Goal: Find contact information: Find contact information

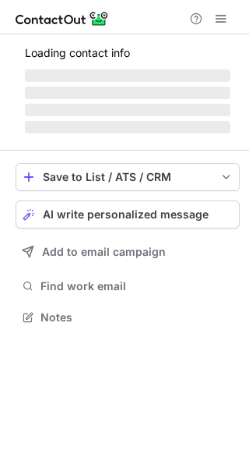
scroll to position [326, 249]
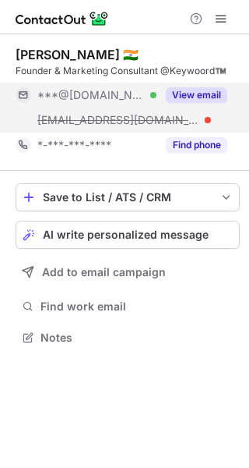
click at [204, 97] on button "View email" at bounding box center [197, 95] width 62 height 16
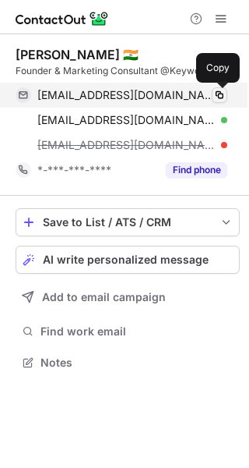
click at [222, 93] on span at bounding box center [220, 95] width 12 height 12
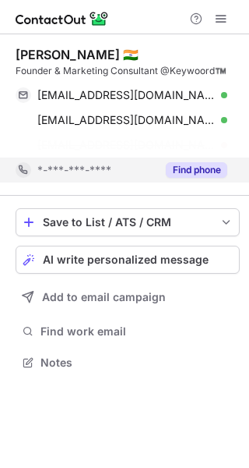
click at [199, 164] on button "Find phone" at bounding box center [197, 170] width 62 height 16
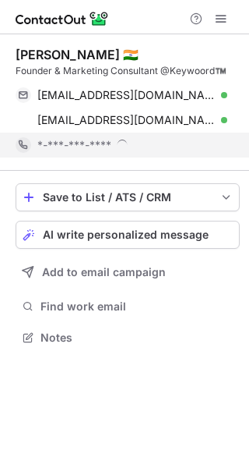
scroll to position [337, 249]
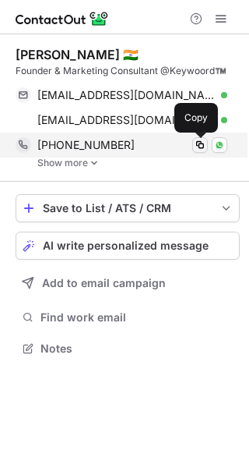
click at [201, 143] on span at bounding box center [200, 145] width 12 height 12
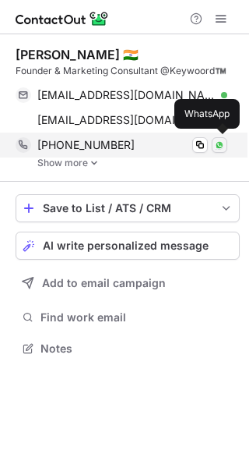
click at [219, 143] on img at bounding box center [219, 144] width 9 height 9
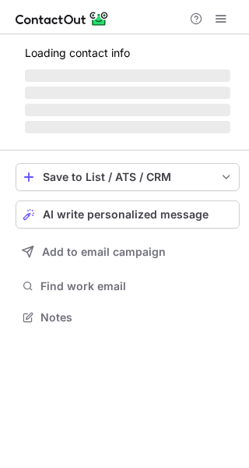
scroll to position [315, 249]
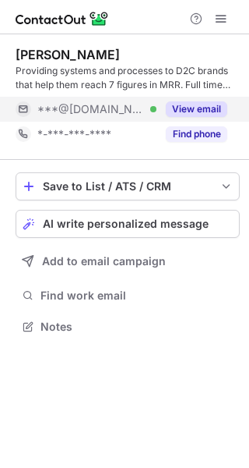
click at [205, 104] on button "View email" at bounding box center [197, 109] width 62 height 16
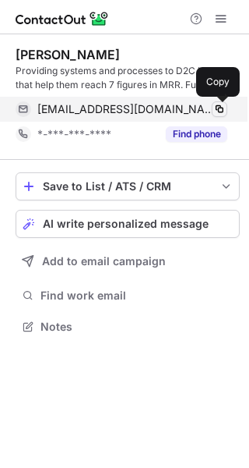
click at [222, 104] on span at bounding box center [220, 109] width 12 height 12
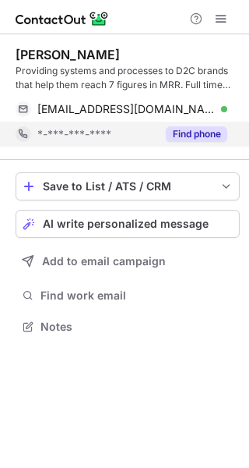
click at [208, 135] on button "Find phone" at bounding box center [197, 134] width 62 height 16
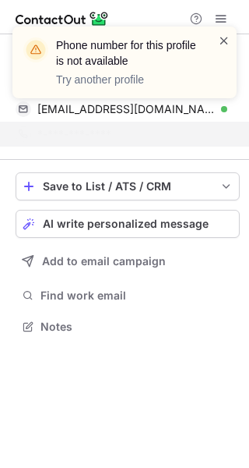
click at [222, 40] on span at bounding box center [224, 41] width 12 height 16
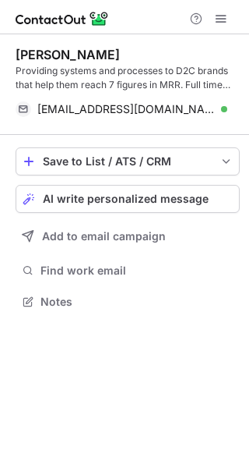
scroll to position [290, 249]
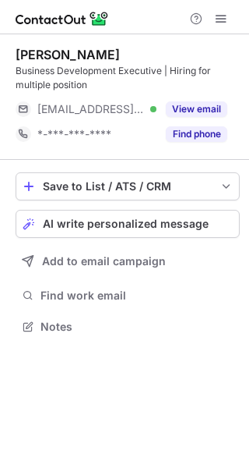
scroll to position [315, 249]
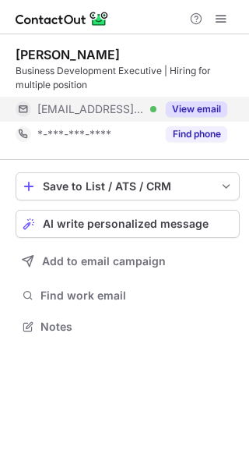
click at [208, 107] on button "View email" at bounding box center [197, 109] width 62 height 16
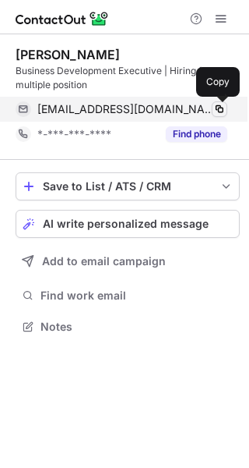
click at [219, 108] on span at bounding box center [220, 109] width 12 height 12
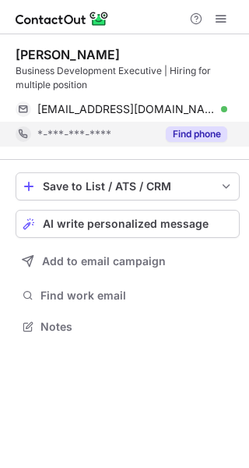
click at [194, 132] on button "Find phone" at bounding box center [197, 134] width 62 height 16
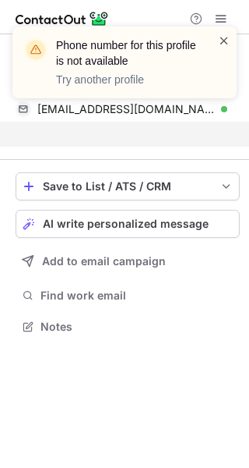
scroll to position [290, 249]
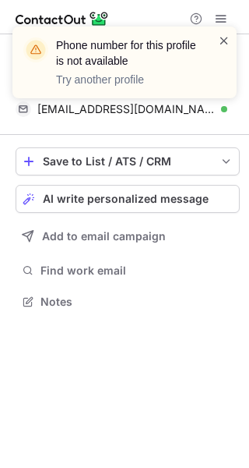
click at [224, 37] on span at bounding box center [224, 41] width 12 height 16
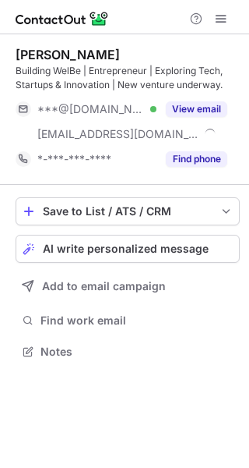
scroll to position [340, 249]
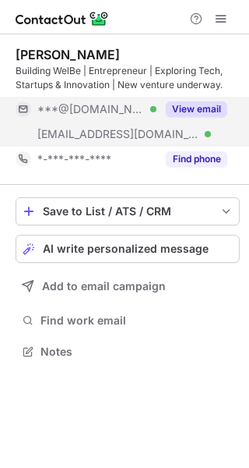
click at [203, 112] on button "View email" at bounding box center [197, 109] width 62 height 16
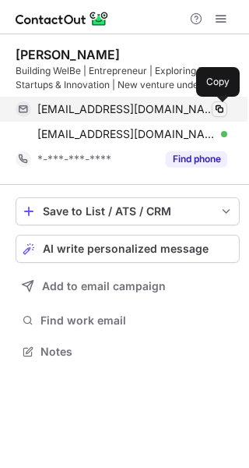
click at [217, 111] on span at bounding box center [220, 109] width 12 height 12
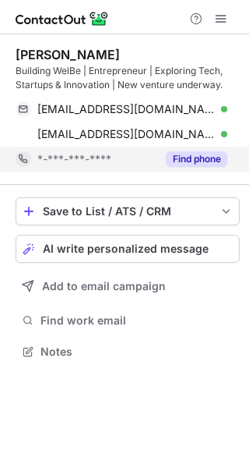
click at [191, 168] on div "Find phone" at bounding box center [192, 158] width 71 height 25
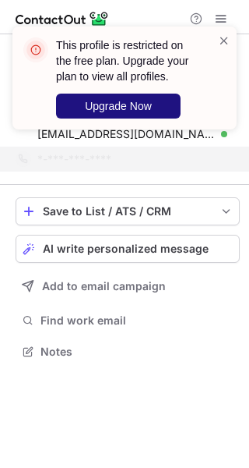
click at [150, 104] on span "Upgrade Now" at bounding box center [118, 106] width 67 height 12
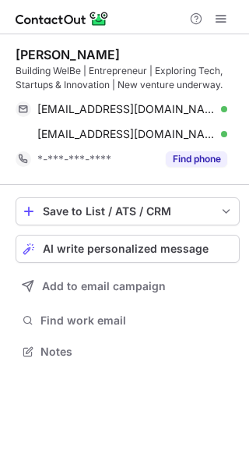
scroll to position [340, 249]
click at [203, 158] on button "Find phone" at bounding box center [197, 159] width 62 height 16
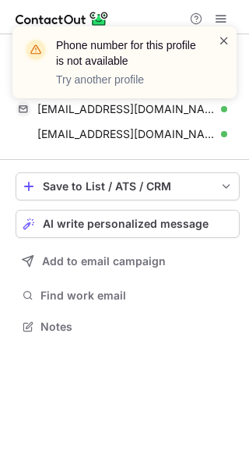
scroll to position [315, 249]
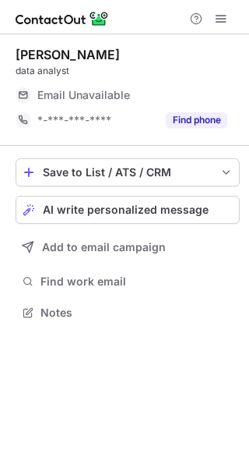
scroll to position [7, 8]
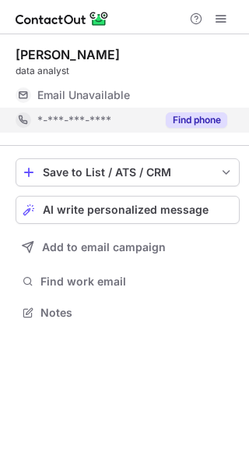
click at [181, 118] on button "Find phone" at bounding box center [197, 120] width 62 height 16
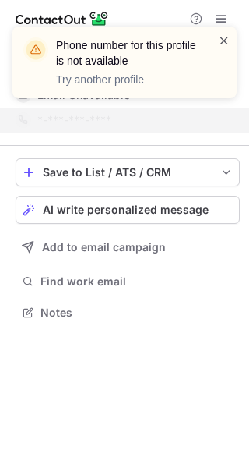
click at [220, 40] on span at bounding box center [224, 41] width 12 height 16
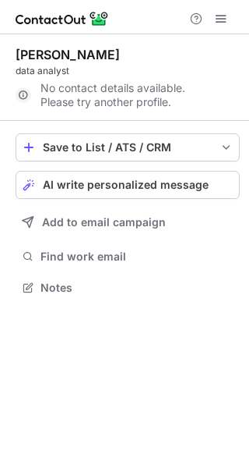
scroll to position [276, 249]
